Goal: Task Accomplishment & Management: Manage account settings

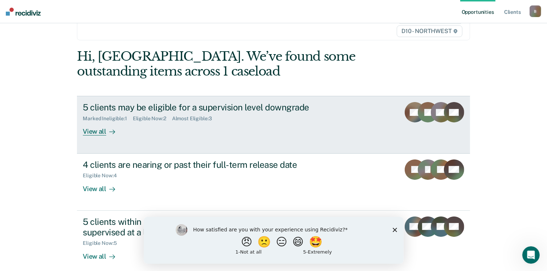
scroll to position [54, 0]
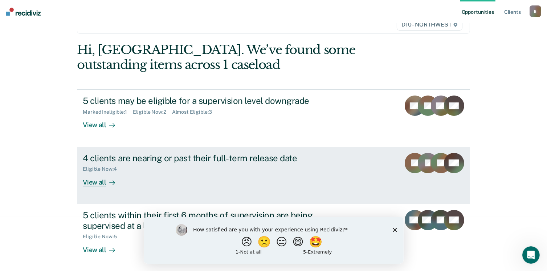
click at [101, 182] on div "View all" at bounding box center [103, 179] width 41 height 14
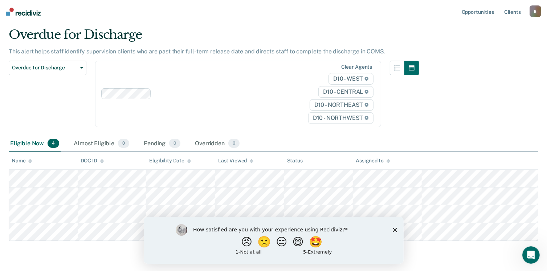
scroll to position [44, 0]
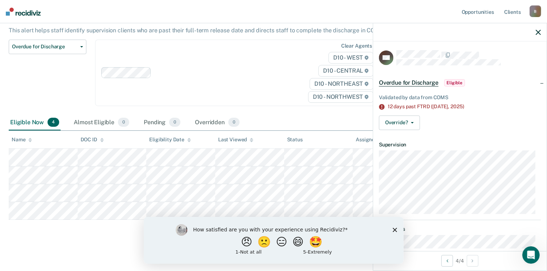
click at [455, 81] on span "Eligible" at bounding box center [454, 82] width 21 height 7
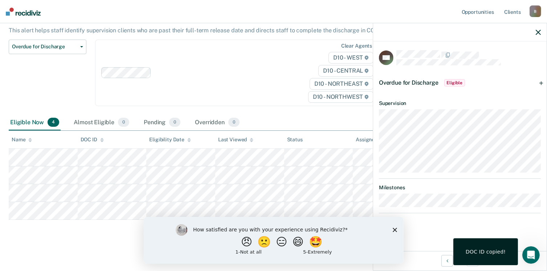
click at [506, 244] on div "DOC ID copied!" at bounding box center [486, 251] width 65 height 27
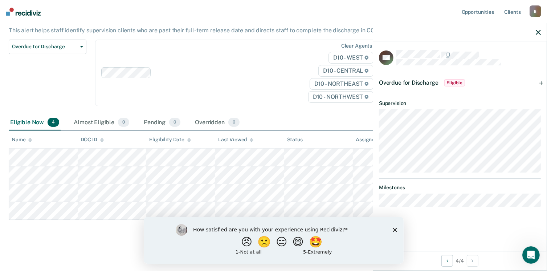
click at [534, 32] on div at bounding box center [460, 32] width 174 height 18
click at [540, 31] on icon "button" at bounding box center [538, 32] width 5 height 5
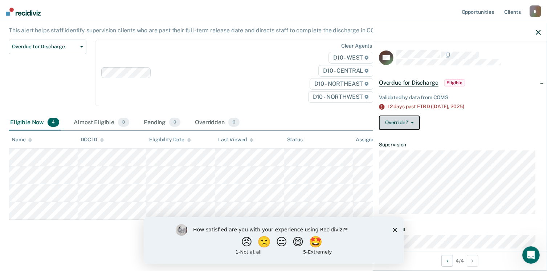
click at [412, 122] on icon "button" at bounding box center [412, 122] width 3 height 1
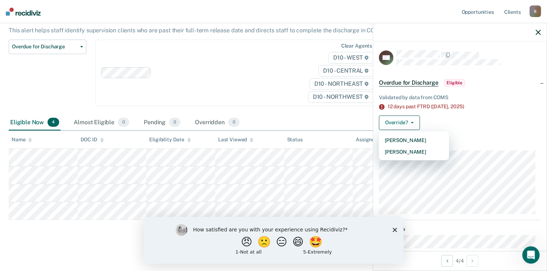
click at [447, 79] on span "Eligible" at bounding box center [454, 82] width 21 height 7
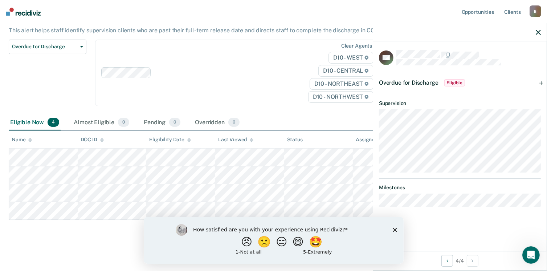
click at [417, 80] on span "Overdue for Discharge" at bounding box center [409, 82] width 60 height 7
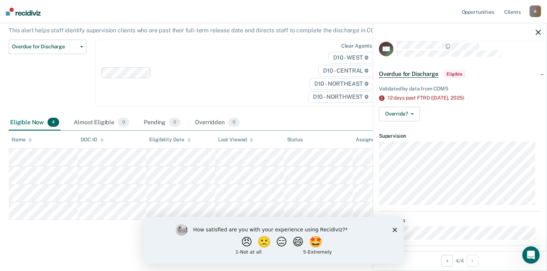
scroll to position [17, 0]
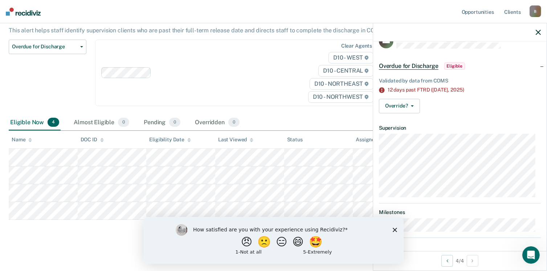
click at [453, 66] on span "Eligible" at bounding box center [454, 65] width 21 height 7
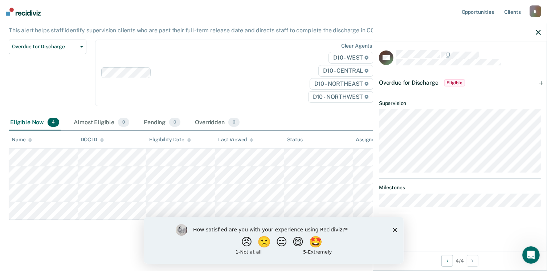
click at [541, 82] on div "Overdue for Discharge Eligible" at bounding box center [460, 82] width 174 height 23
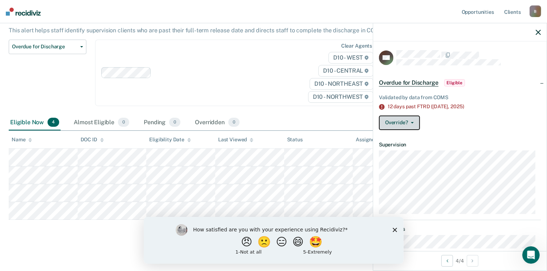
click at [403, 123] on button "Override?" at bounding box center [399, 122] width 41 height 15
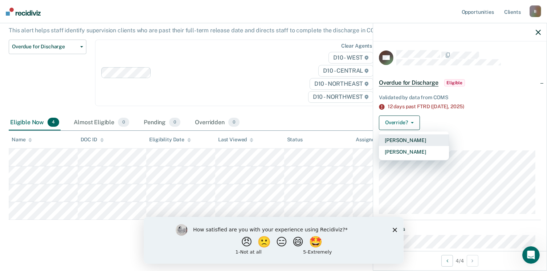
click at [416, 139] on button "[PERSON_NAME]" at bounding box center [414, 140] width 70 height 12
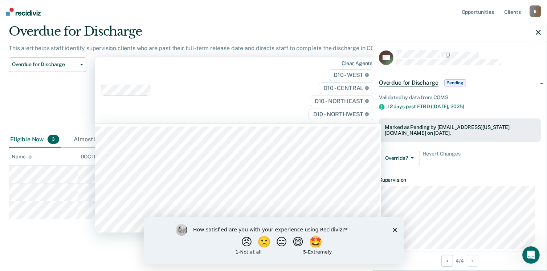
click at [269, 108] on div "Clear agents D10 - WEST D10 - CENTRAL D10 - NORTHEAST D10 - NORTHWEST" at bounding box center [238, 90] width 286 height 66
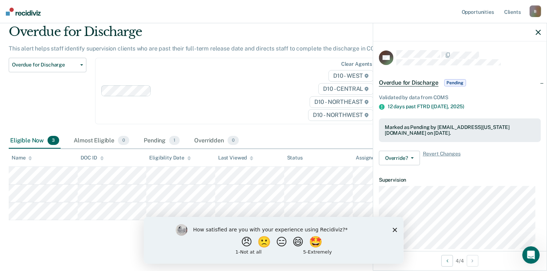
click at [41, 236] on div "Overdue for Discharge This alert helps staff identify supervision clients who a…" at bounding box center [274, 132] width 530 height 217
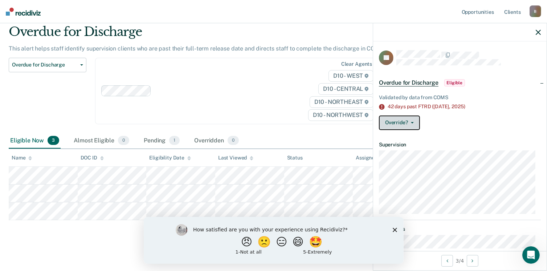
click at [411, 122] on icon "button" at bounding box center [412, 122] width 3 height 1
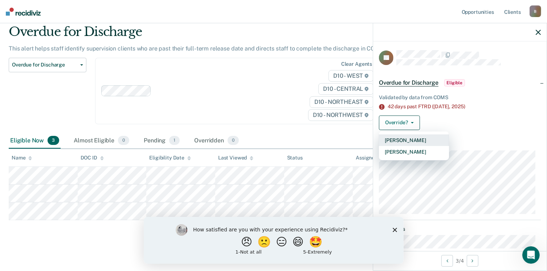
click at [421, 141] on button "[PERSON_NAME]" at bounding box center [414, 140] width 70 height 12
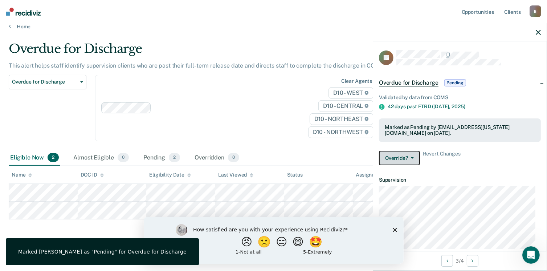
click at [415, 157] on button "Override?" at bounding box center [399, 158] width 41 height 15
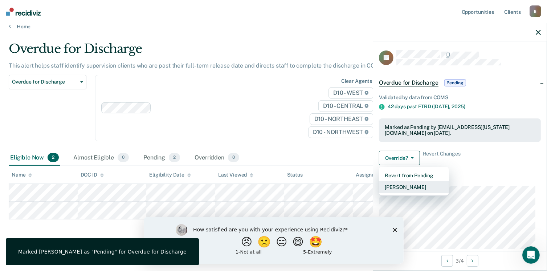
click at [414, 189] on button "[PERSON_NAME]" at bounding box center [414, 187] width 70 height 12
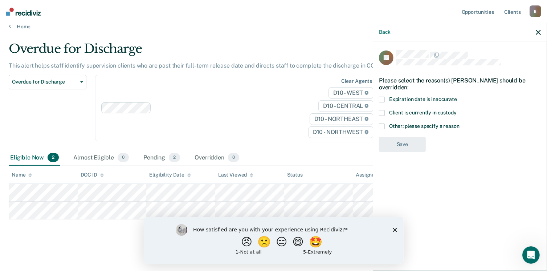
click at [383, 97] on span at bounding box center [382, 100] width 6 height 6
click at [457, 97] on input "Expiration date is inaccurate" at bounding box center [457, 97] width 0 height 0
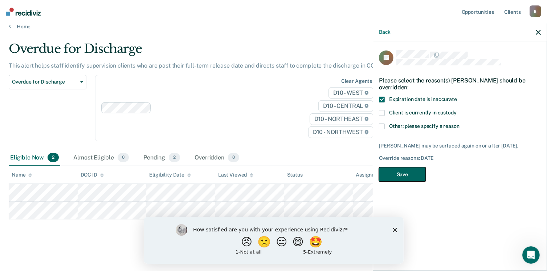
click at [408, 167] on button "Save" at bounding box center [402, 174] width 47 height 15
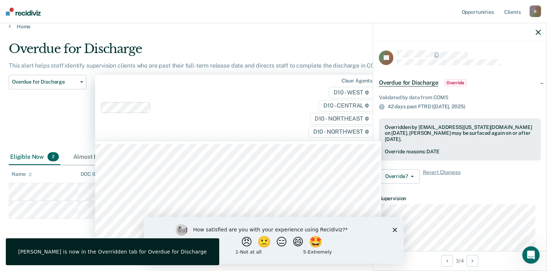
click at [197, 134] on div "Clear agents D10 - WEST D10 - CENTRAL D10 - NORTHEAST D10 - NORTHWEST" at bounding box center [238, 108] width 286 height 66
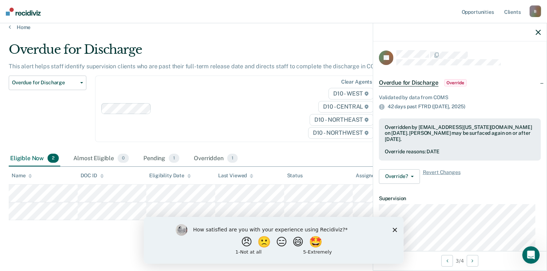
click at [65, 118] on div "Overdue for Discharge Classification Review Early Discharge Minimum Telephone R…" at bounding box center [48, 113] width 78 height 75
click at [96, 159] on div "Almost Eligible 0" at bounding box center [101, 159] width 58 height 16
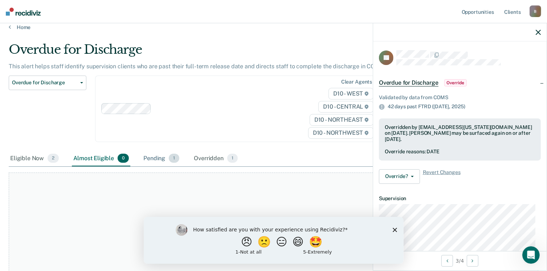
click at [158, 157] on div "Pending 1" at bounding box center [161, 159] width 39 height 16
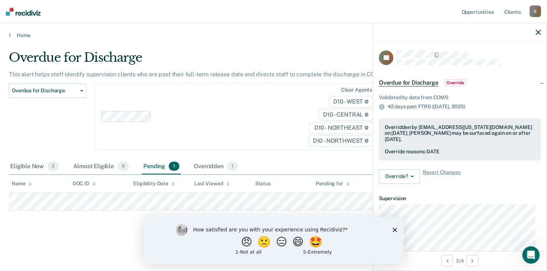
scroll to position [0, 0]
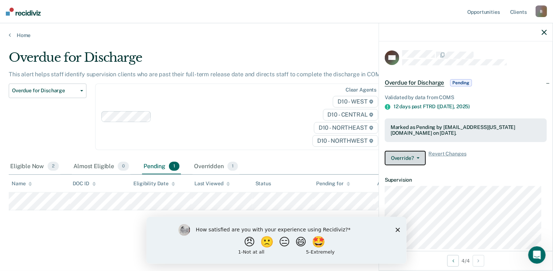
click at [410, 156] on button "Override?" at bounding box center [405, 158] width 41 height 15
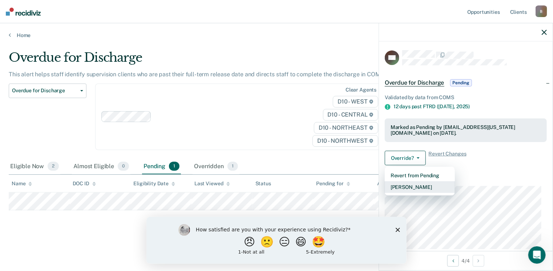
click at [406, 186] on button "[PERSON_NAME]" at bounding box center [420, 187] width 70 height 12
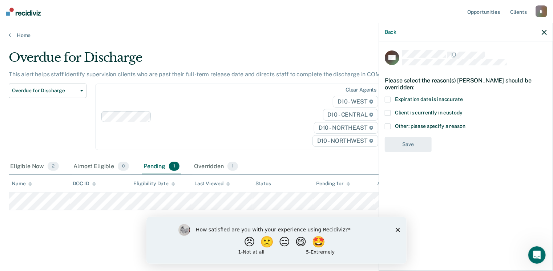
click at [389, 125] on span at bounding box center [388, 126] width 6 height 6
click at [465, 123] on input "Other: please specify a reason" at bounding box center [465, 123] width 0 height 0
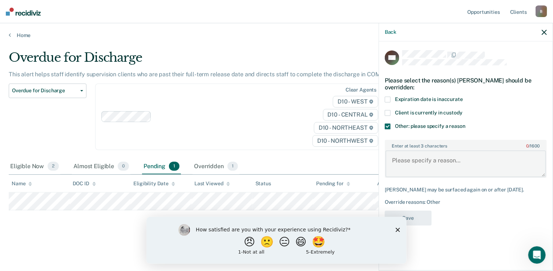
click at [406, 160] on textarea "Enter at least 3 characters 0 / 1600" at bounding box center [465, 163] width 160 height 27
type textarea "waiting on case closure notice to be approved"
click at [414, 214] on button "Save" at bounding box center [408, 218] width 47 height 15
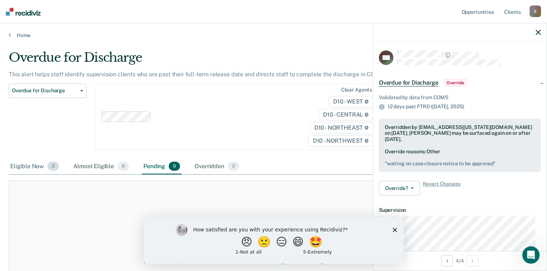
click at [33, 160] on div "Eligible Now 2" at bounding box center [35, 167] width 52 height 16
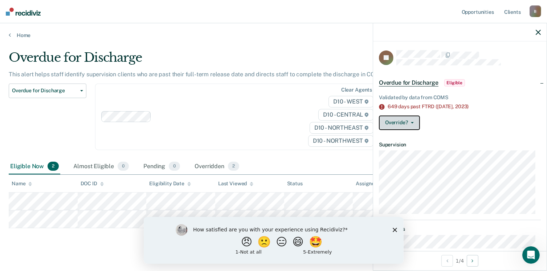
click at [411, 123] on button "Override?" at bounding box center [399, 122] width 41 height 15
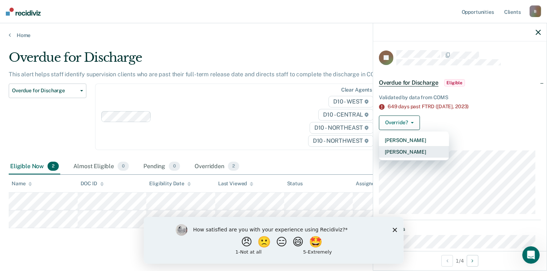
click at [411, 154] on button "[PERSON_NAME]" at bounding box center [414, 152] width 70 height 12
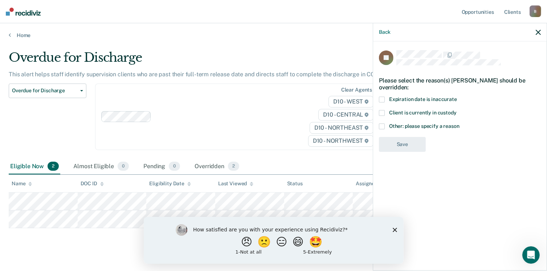
click at [381, 97] on span at bounding box center [382, 100] width 6 height 6
click at [457, 97] on input "Expiration date is inaccurate" at bounding box center [457, 97] width 0 height 0
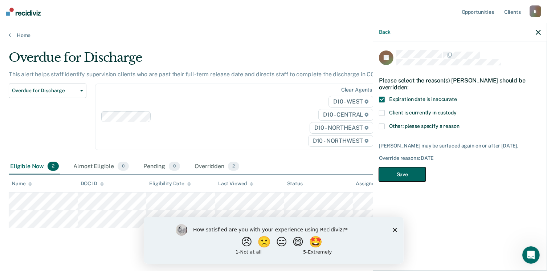
click at [399, 172] on button "Save" at bounding box center [402, 174] width 47 height 15
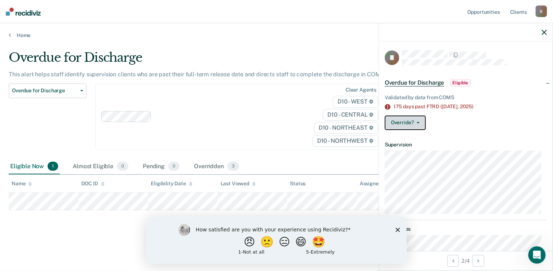
click at [413, 123] on button "Override?" at bounding box center [405, 122] width 41 height 15
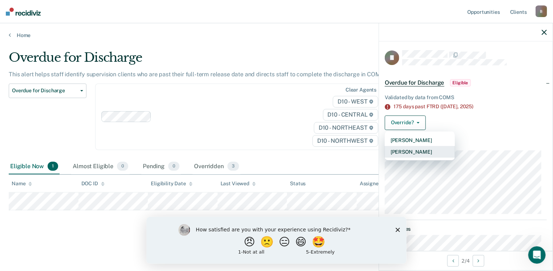
click at [412, 150] on button "[PERSON_NAME]" at bounding box center [420, 152] width 70 height 12
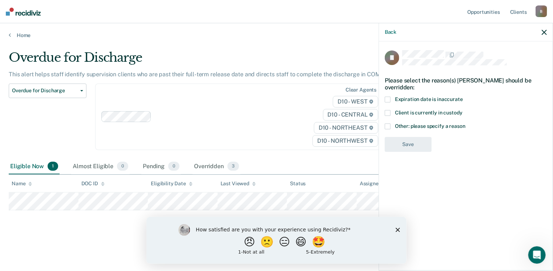
click at [391, 99] on label "Expiration date is inaccurate" at bounding box center [466, 101] width 162 height 8
click at [463, 97] on input "Expiration date is inaccurate" at bounding box center [463, 97] width 0 height 0
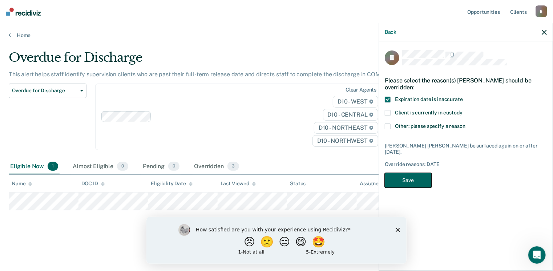
click at [398, 174] on button "Save" at bounding box center [408, 180] width 47 height 15
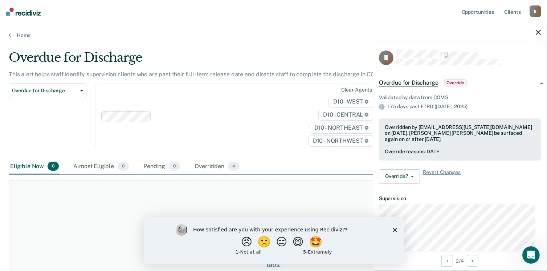
click at [161, 202] on div "At this time, there are no clients who are Eligible Now. Please navigate to one…" at bounding box center [274, 260] width 530 height 160
click at [395, 229] on icon "Close survey" at bounding box center [395, 229] width 4 height 4
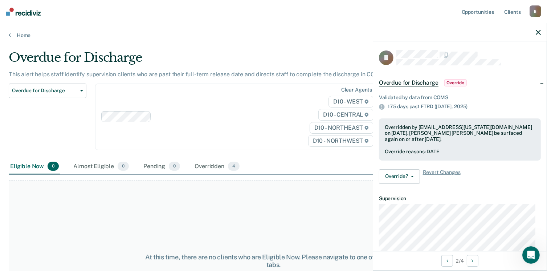
click at [187, 217] on div "At this time, there are no clients who are Eligible Now. Please navigate to one…" at bounding box center [274, 260] width 530 height 160
